Goal: Task Accomplishment & Management: Manage account settings

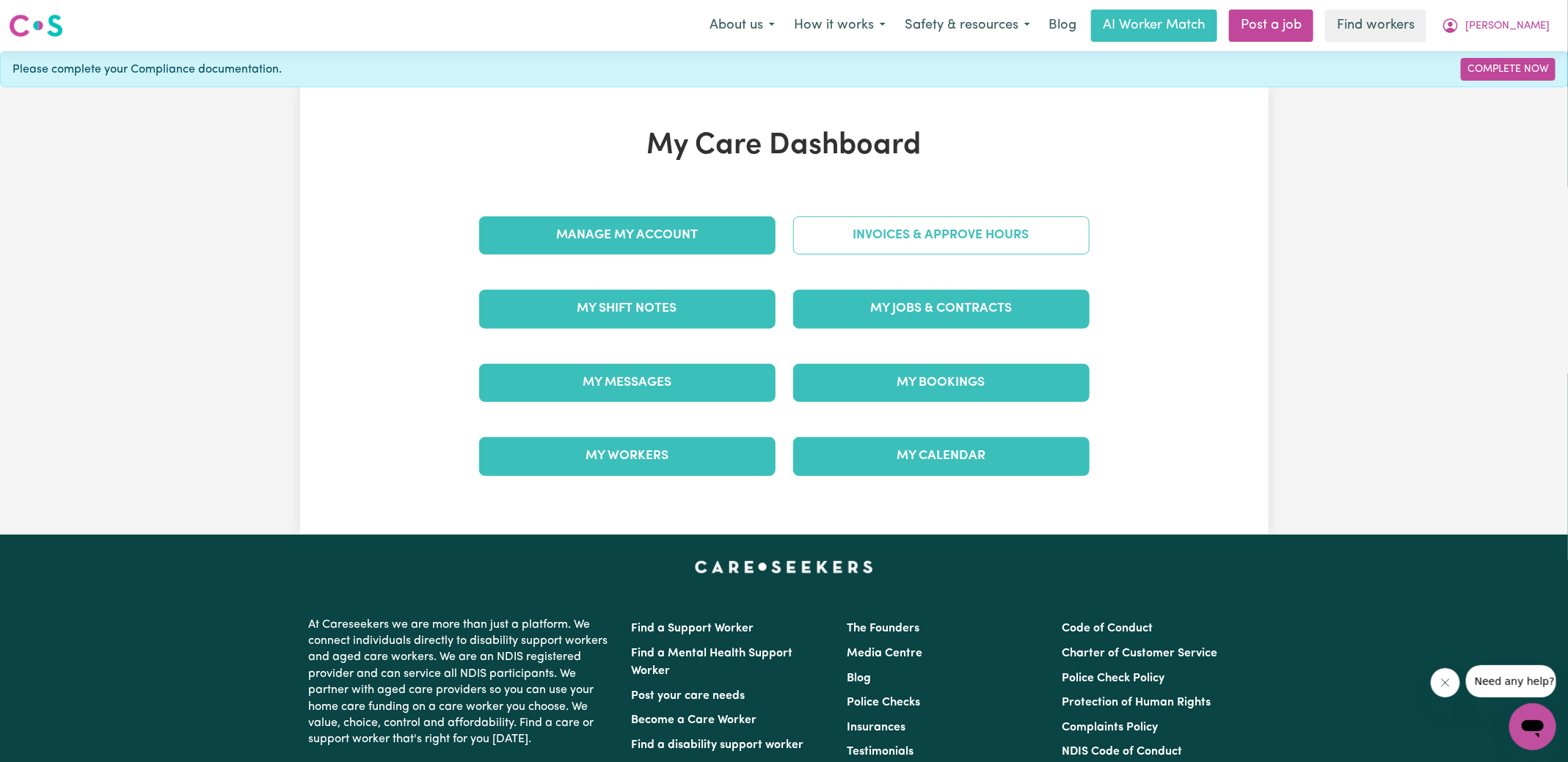
click at [861, 246] on link "Invoices & Approve Hours" at bounding box center [940, 235] width 296 height 38
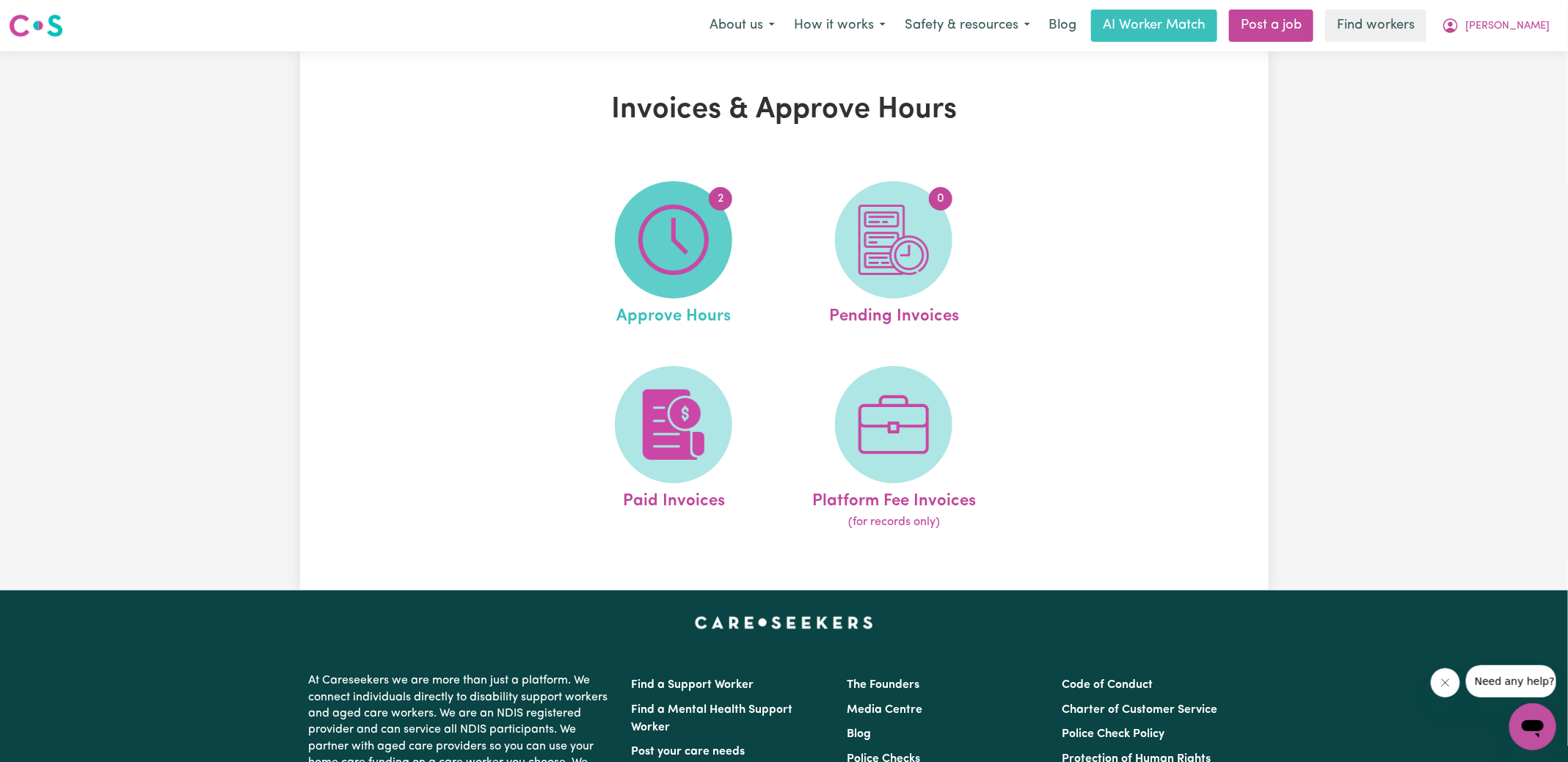
click at [667, 224] on img at bounding box center [673, 239] width 70 height 70
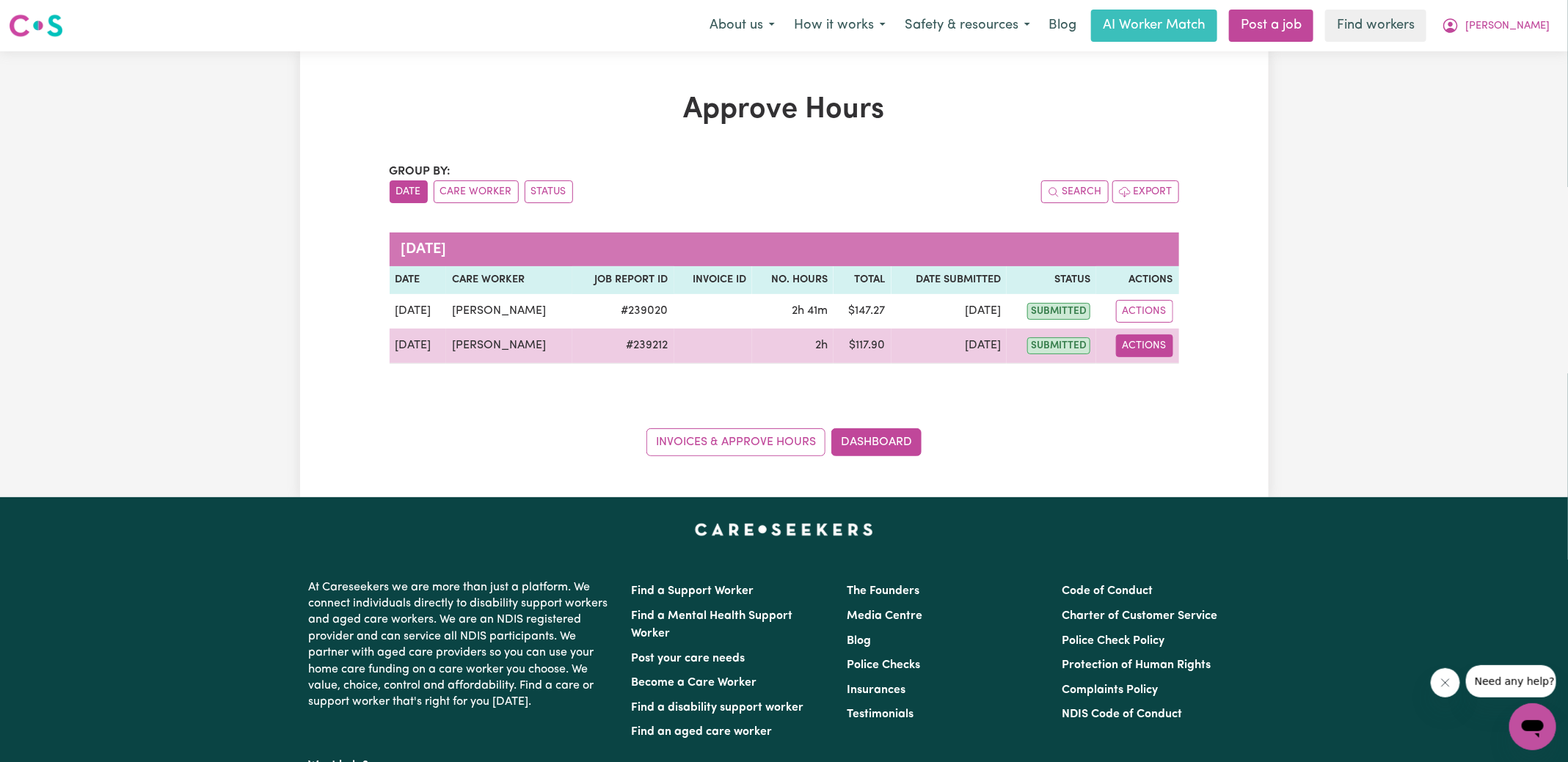
click at [1153, 344] on button "Actions" at bounding box center [1144, 346] width 57 height 22
click at [1159, 374] on link "View Job Report" at bounding box center [1179, 378] width 125 height 29
select select "pm"
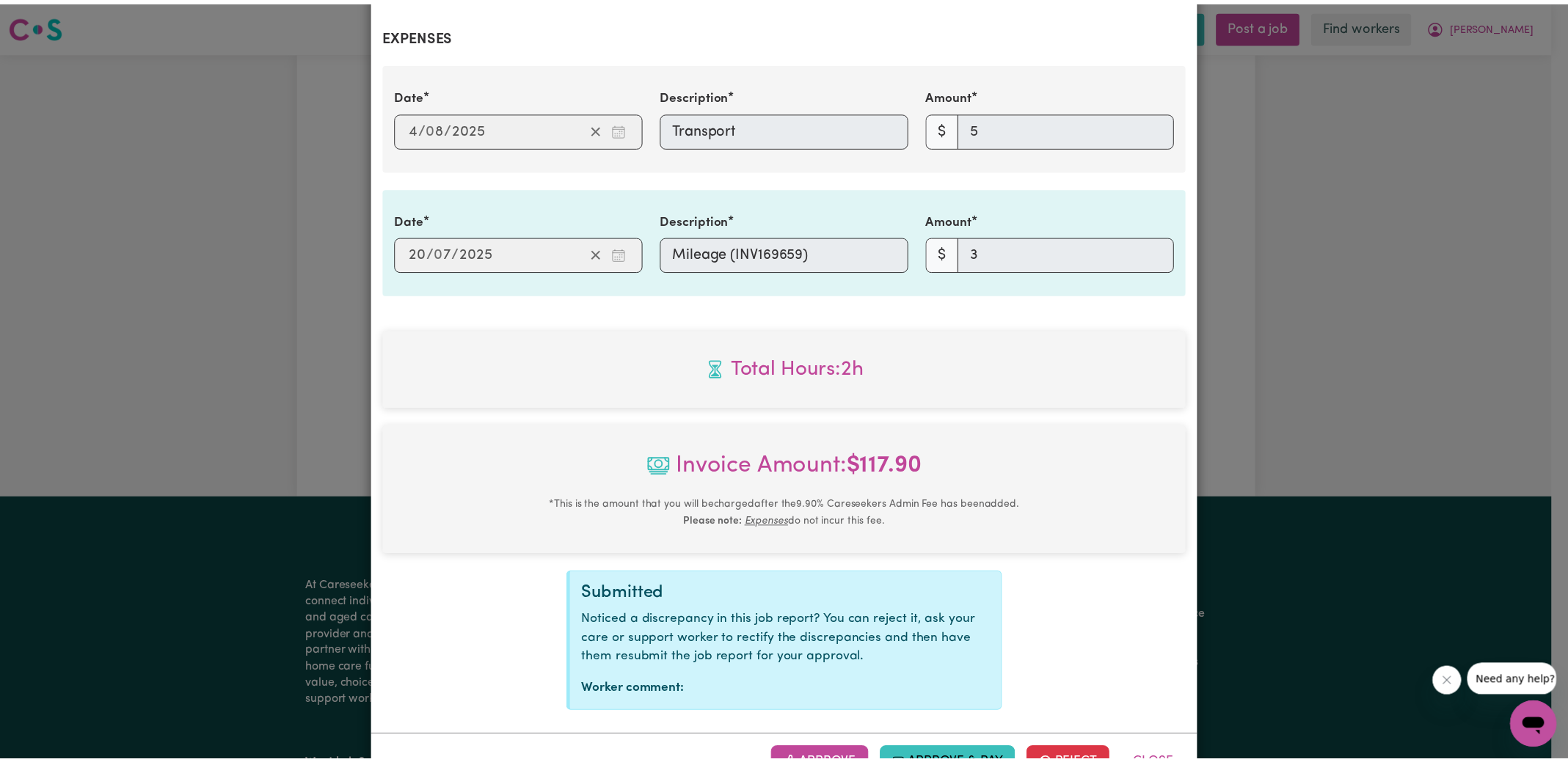
scroll to position [600, 0]
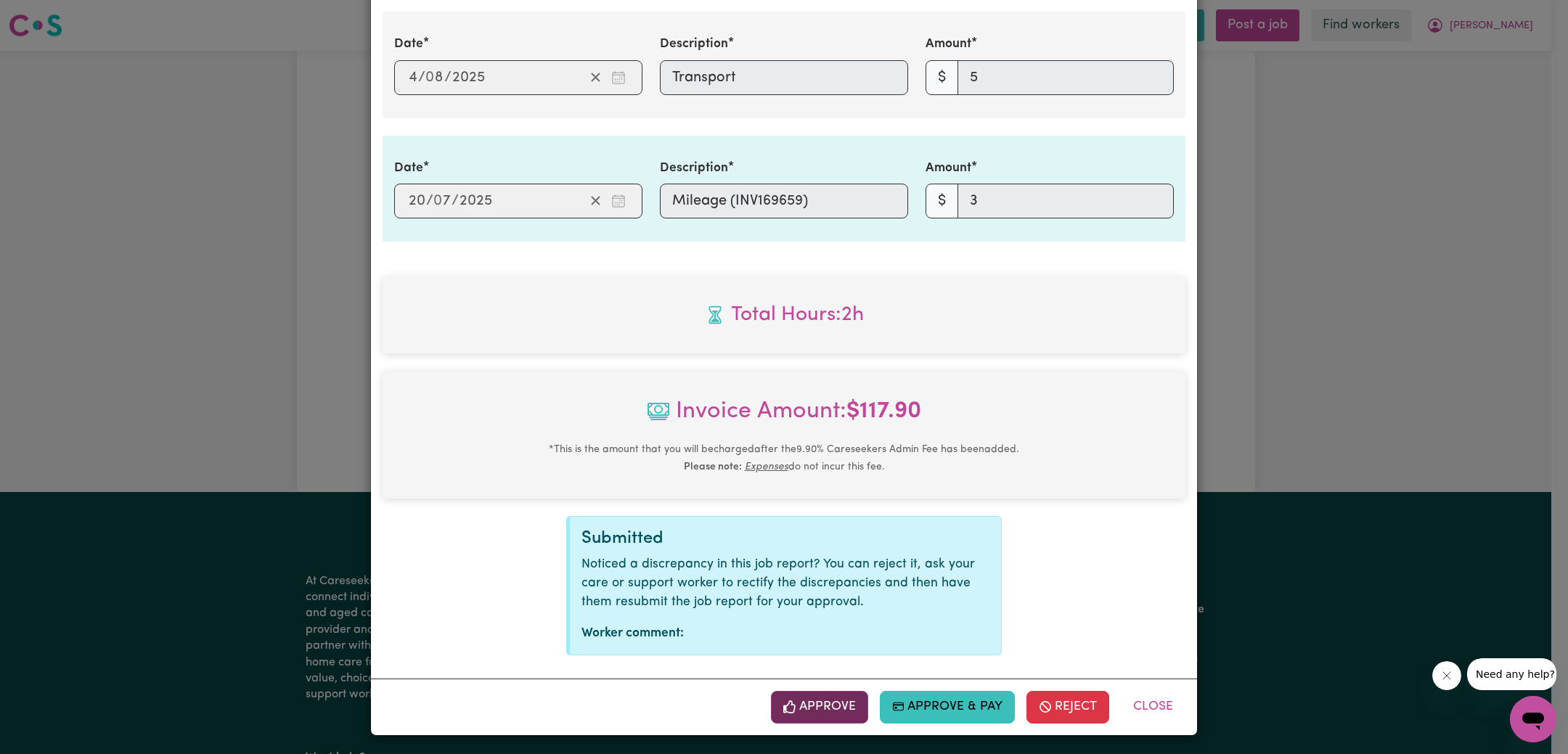
click at [834, 710] on button "Approve" at bounding box center [819, 707] width 97 height 32
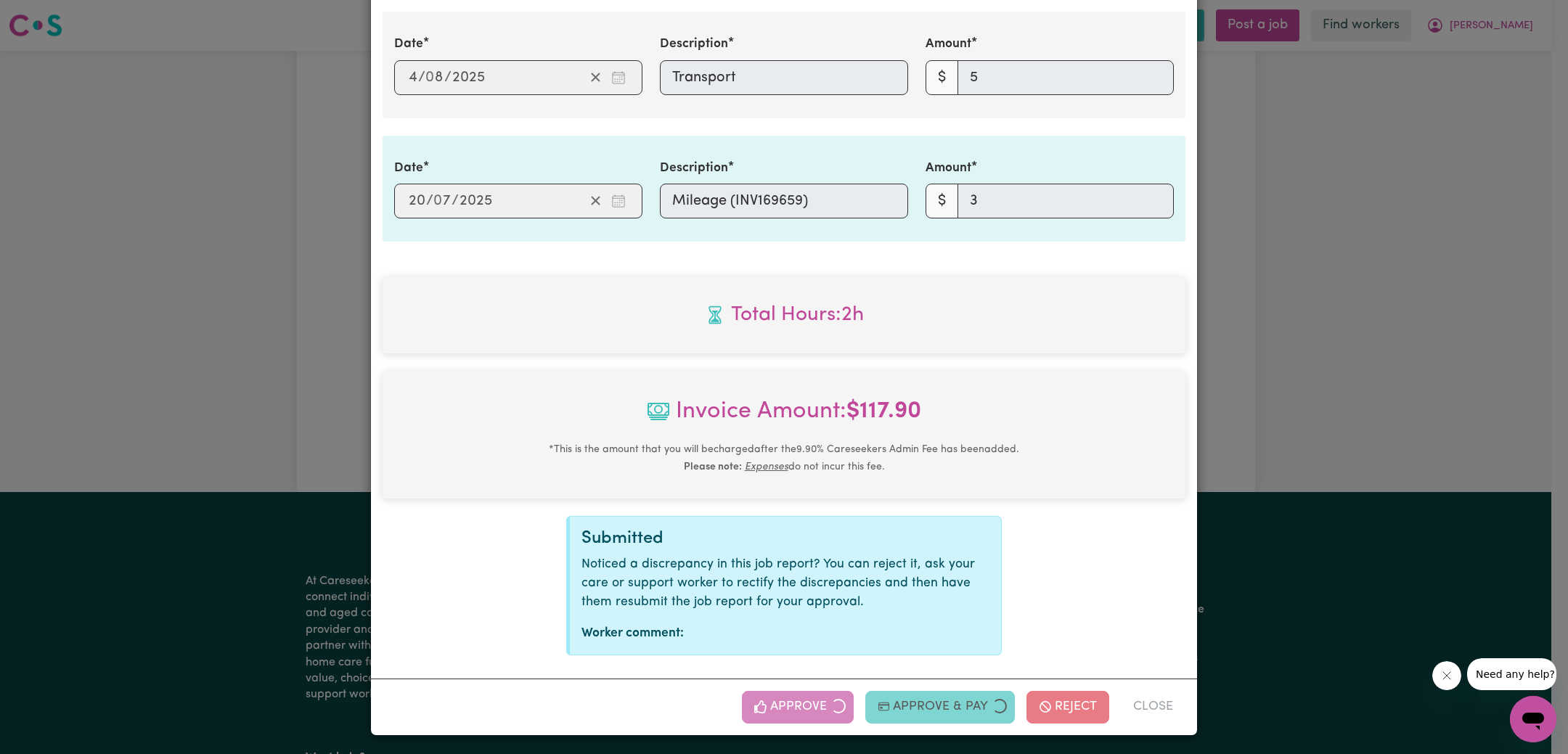
click at [1322, 433] on div "Job Report # 239212 - [PERSON_NAME] Summary Job report # 239212 Client name: [G…" at bounding box center [784, 377] width 1568 height 754
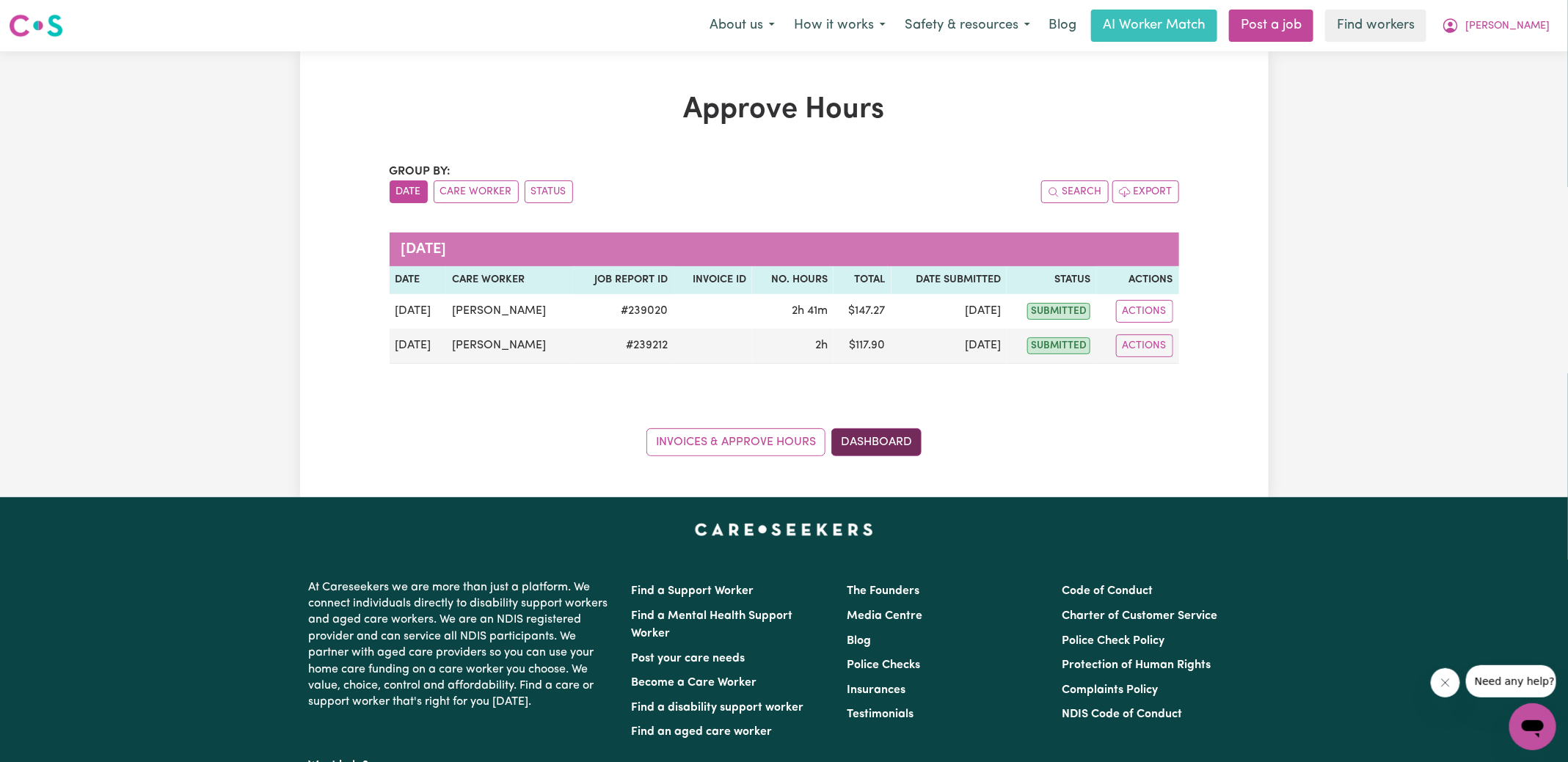
click at [877, 436] on link "Dashboard" at bounding box center [876, 443] width 91 height 28
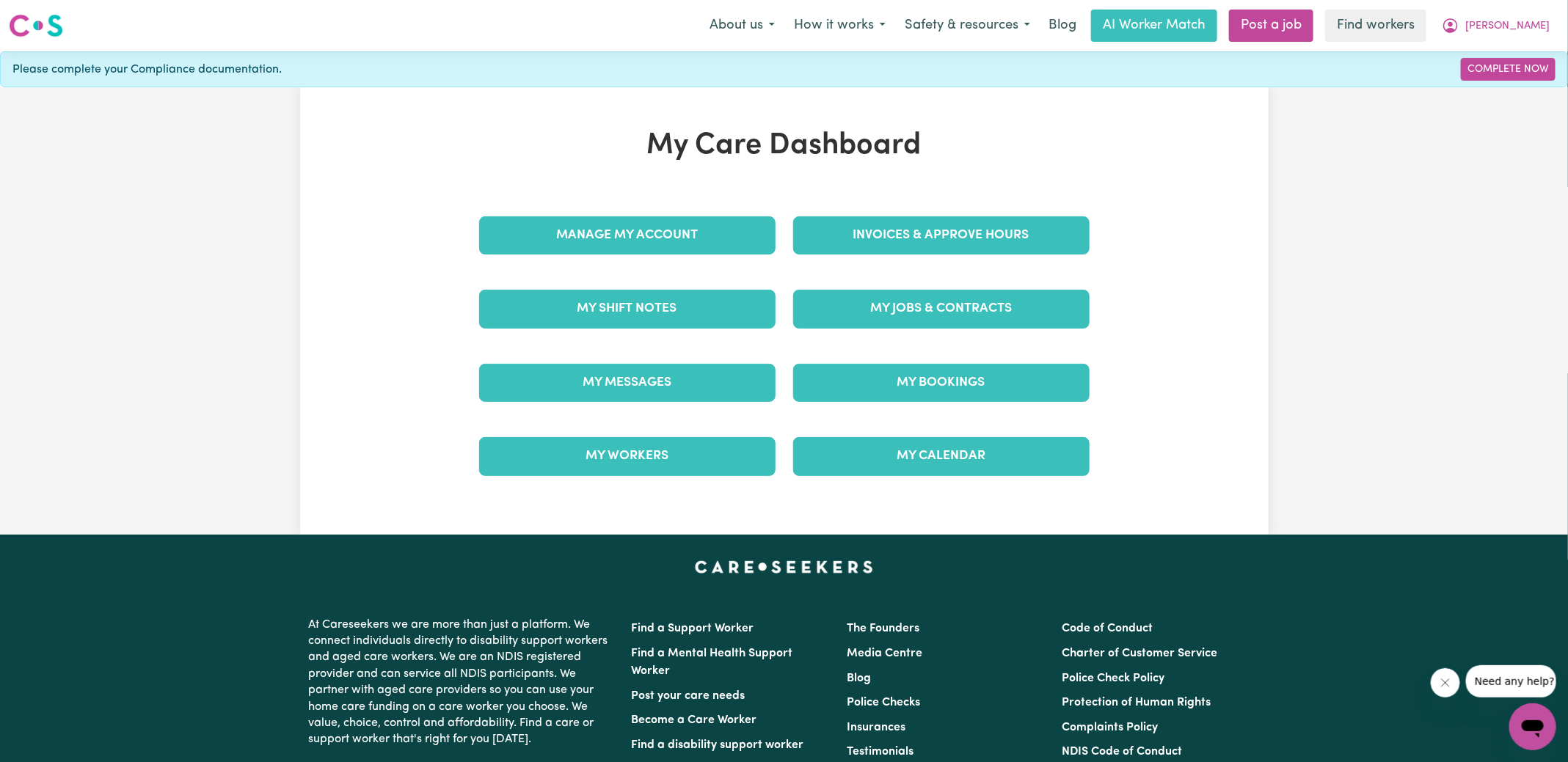
click at [898, 210] on div "Invoices & Approve Hours" at bounding box center [941, 235] width 314 height 74
click at [898, 227] on link "Invoices & Approve Hours" at bounding box center [940, 235] width 296 height 38
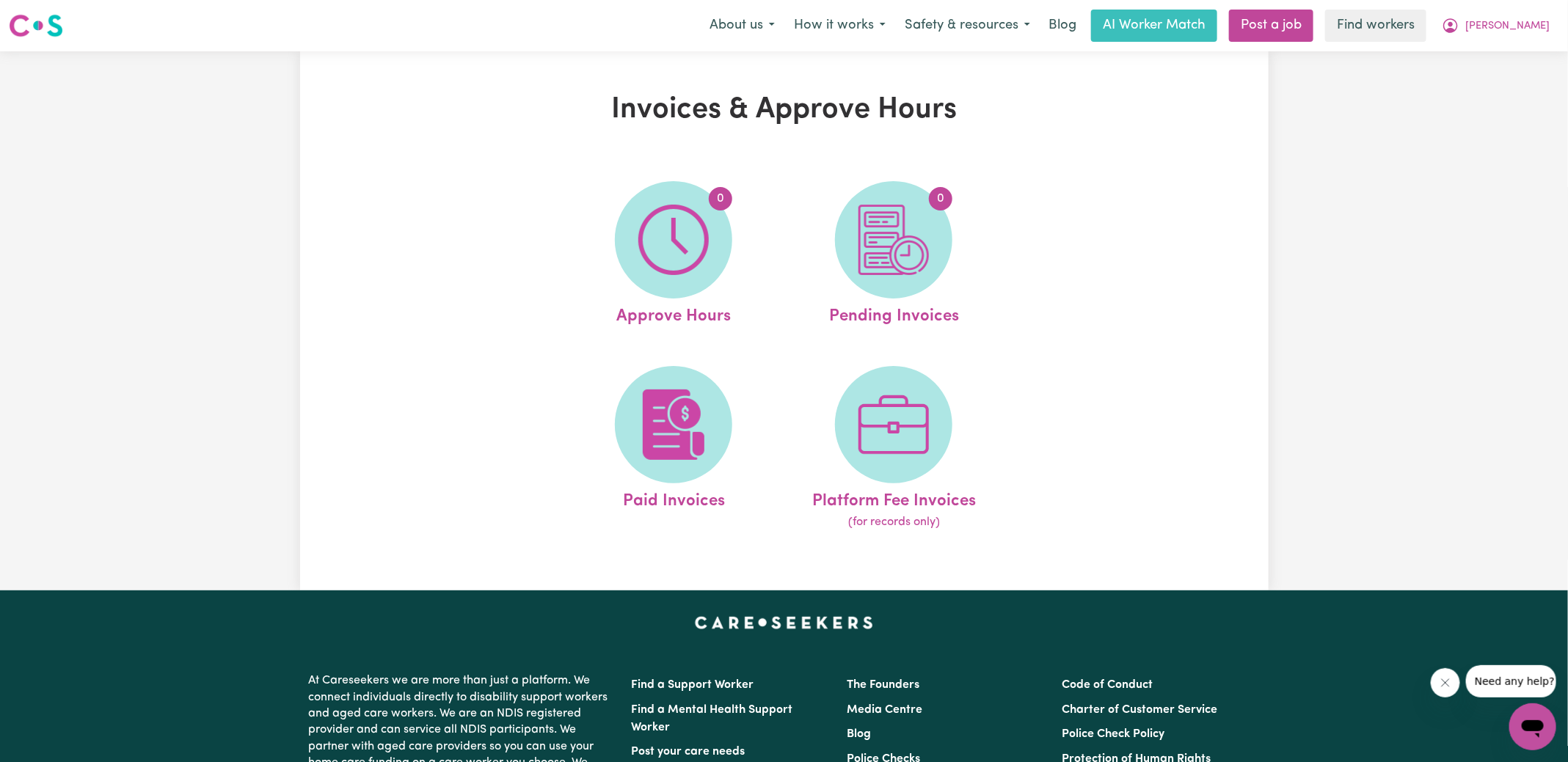
click at [898, 227] on img at bounding box center [893, 239] width 70 height 70
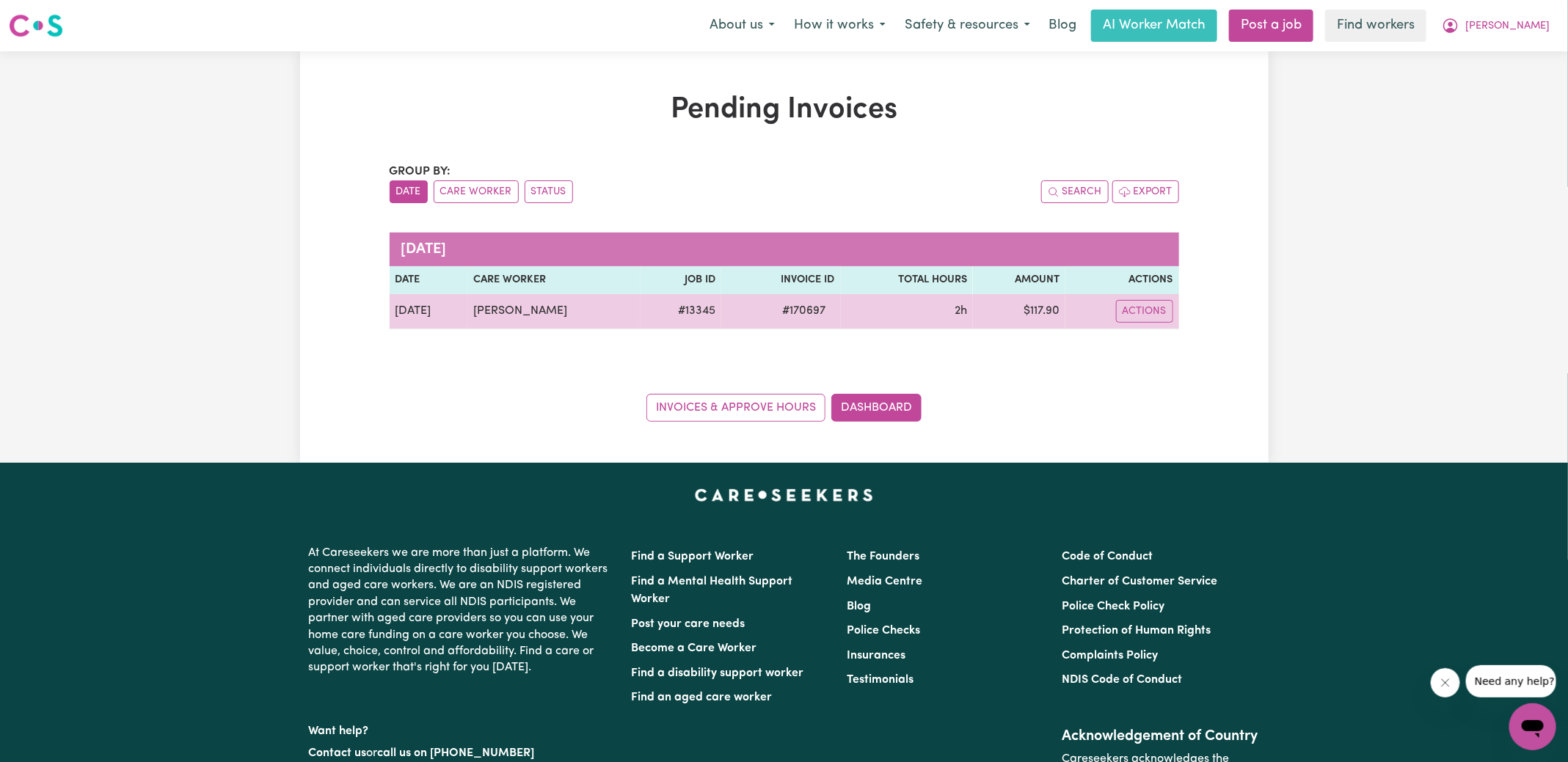
click at [802, 303] on span "# 170697" at bounding box center [804, 311] width 61 height 18
copy span "170697"
click at [1046, 303] on td "$ 117.90" at bounding box center [1019, 312] width 92 height 35
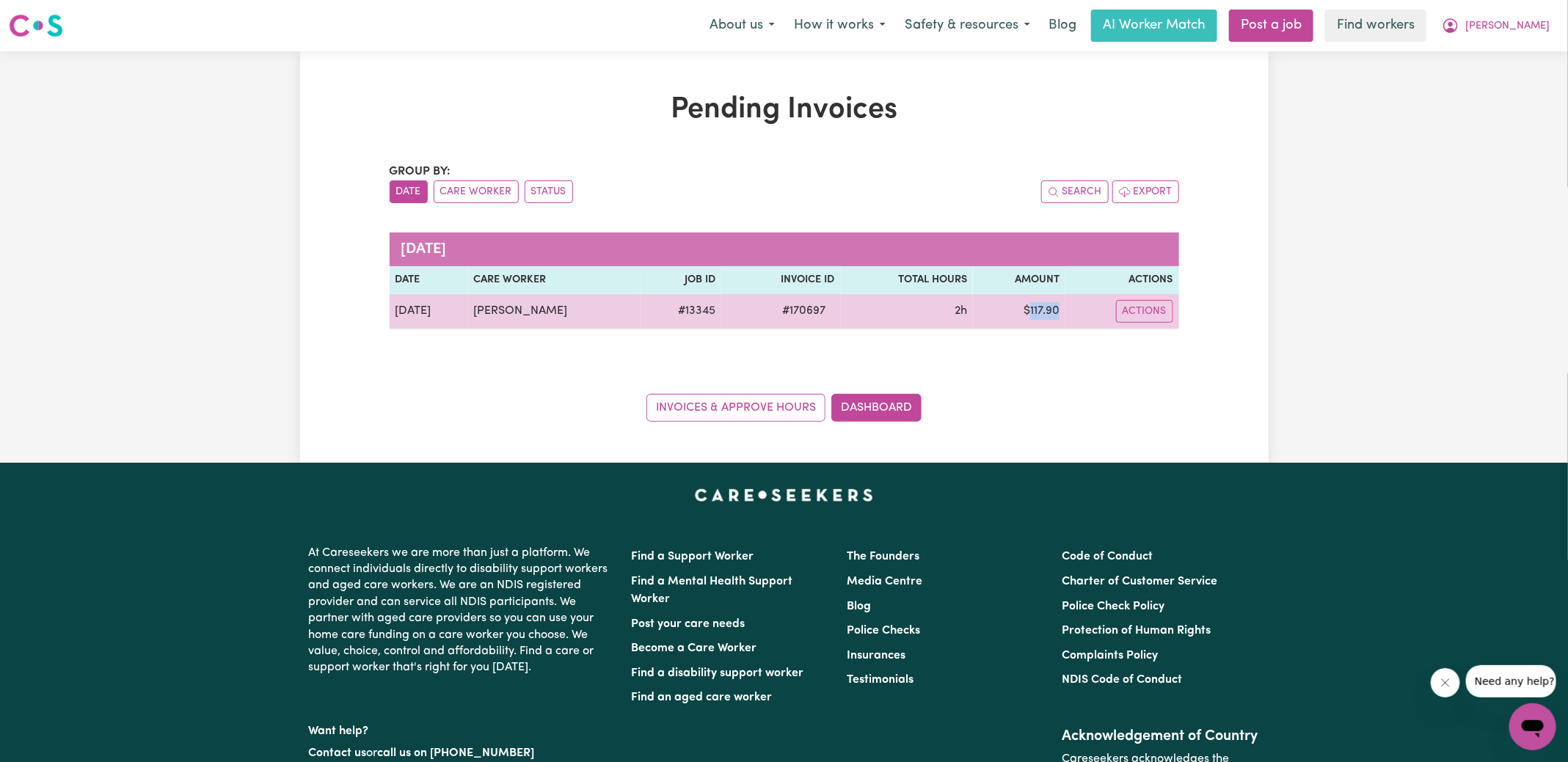
copy td "117.90"
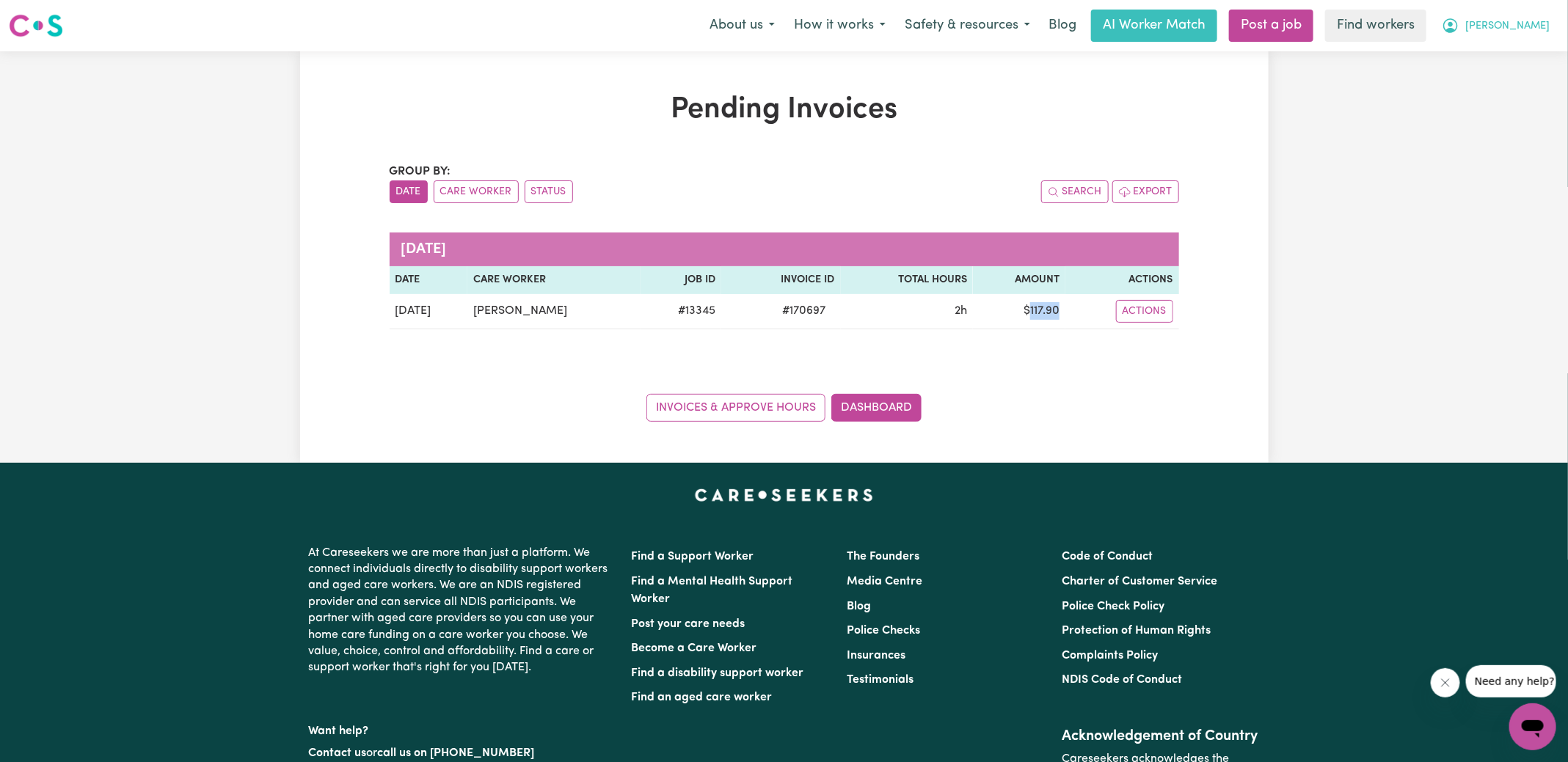
click at [1527, 29] on span "[PERSON_NAME]" at bounding box center [1507, 26] width 84 height 16
click at [1499, 87] on link "Logout" at bounding box center [1501, 84] width 116 height 28
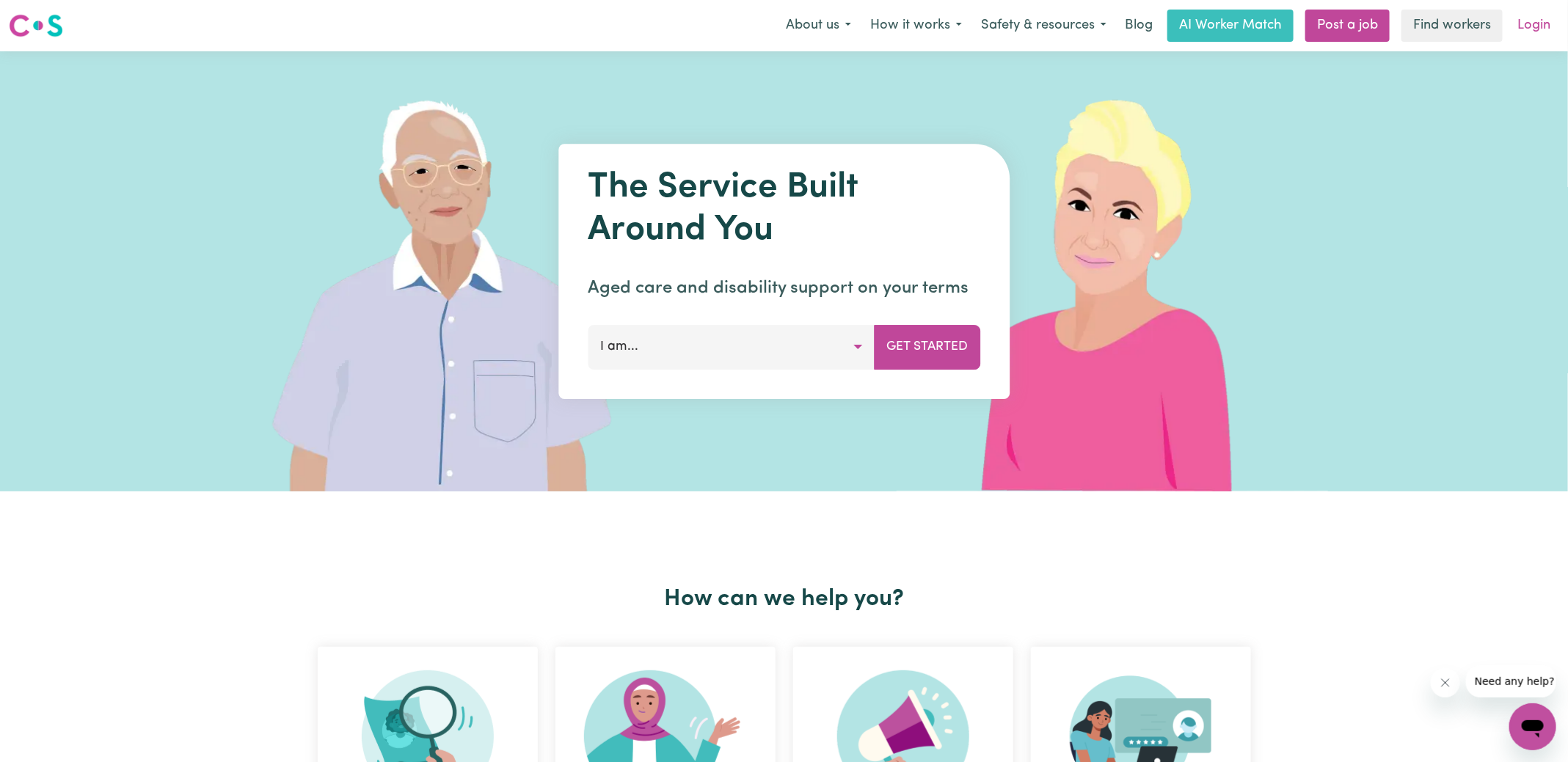
click at [1542, 20] on link "Login" at bounding box center [1533, 25] width 50 height 33
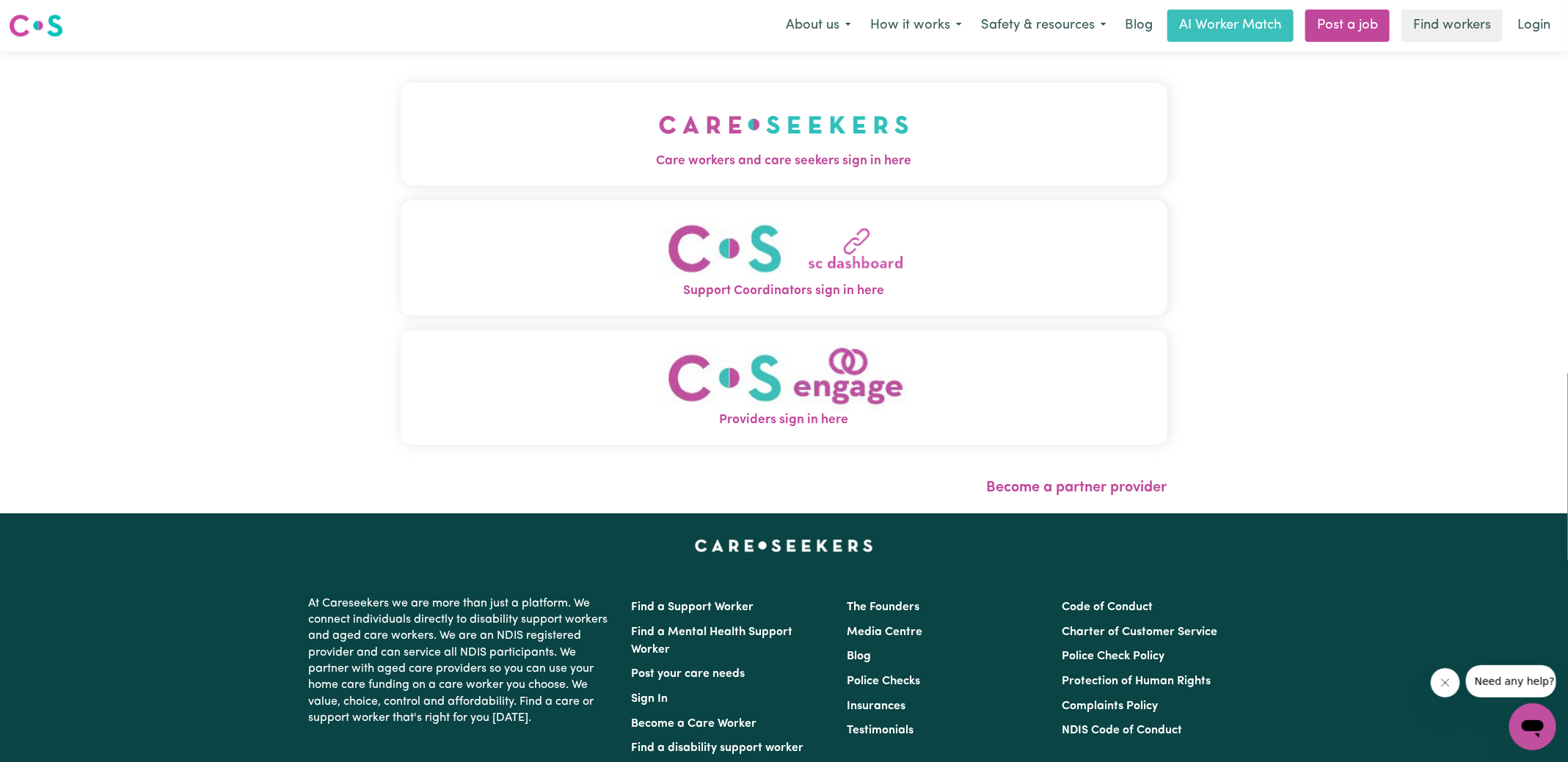
click at [608, 147] on button "Care workers and care seekers sign in here" at bounding box center [784, 134] width 767 height 103
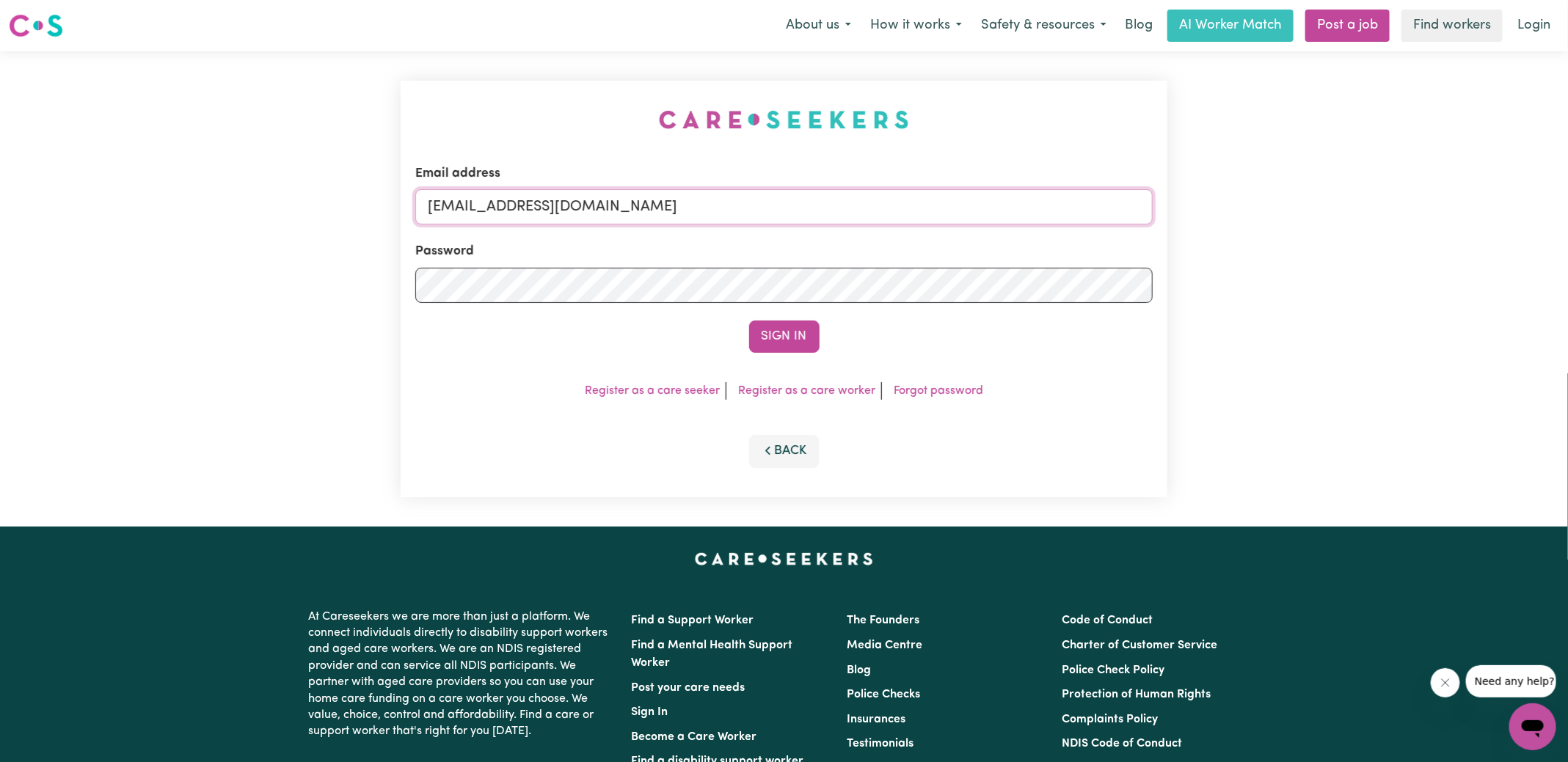
drag, startPoint x: 501, startPoint y: 209, endPoint x: 1060, endPoint y: 238, distance: 559.8
click at [1060, 238] on form "Email address [EMAIL_ADDRESS][DOMAIN_NAME] Password Sign In" at bounding box center [784, 259] width 738 height 189
type input "superuser~[EMAIL_ADDRESS][DOMAIN_NAME]"
click at [749, 320] on button "Sign In" at bounding box center [784, 336] width 70 height 33
